Goal: Information Seeking & Learning: Learn about a topic

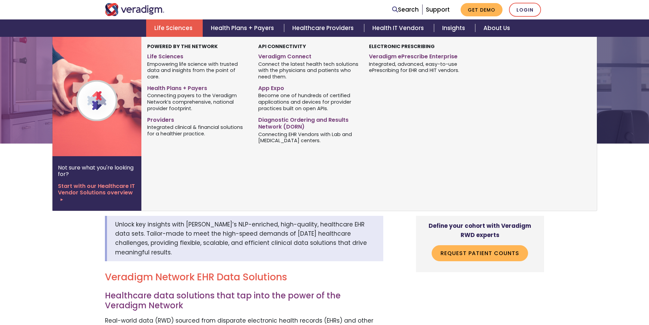
scroll to position [136, 0]
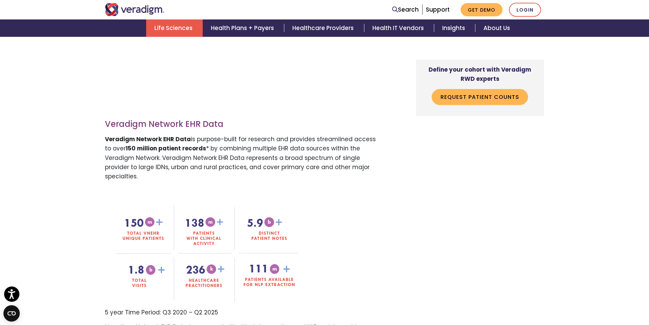
scroll to position [443, 0]
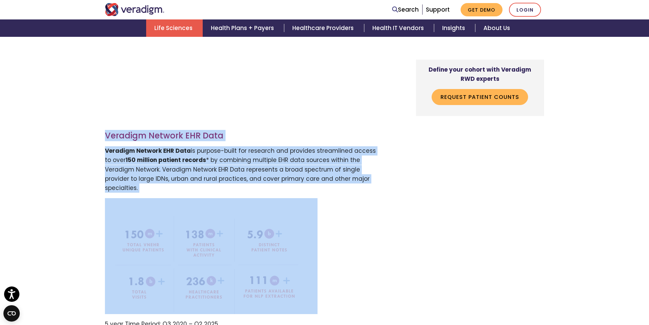
drag, startPoint x: 106, startPoint y: 133, endPoint x: 225, endPoint y: 252, distance: 167.8
click at [342, 179] on p "Veradigm Network EHR Data is purpose-built for research and provides streamline…" at bounding box center [244, 169] width 279 height 46
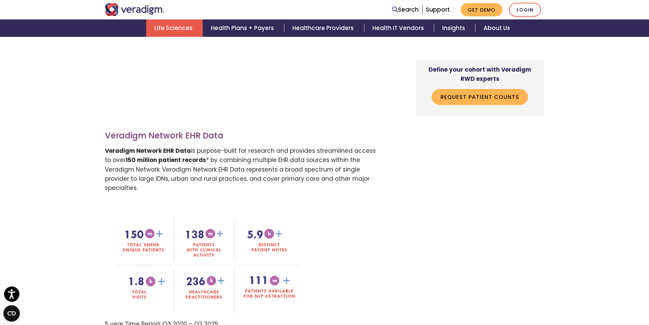
click at [214, 172] on p "Veradigm Network EHR Data is purpose-built for research and provides streamline…" at bounding box center [244, 169] width 279 height 46
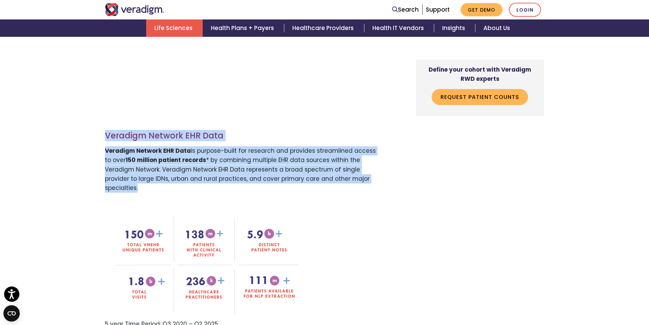
drag, startPoint x: 353, startPoint y: 179, endPoint x: 107, endPoint y: 137, distance: 249.7
copy div "Veradigm Network EHR Data Veradigm Network EHR Data is purpose-built for resear…"
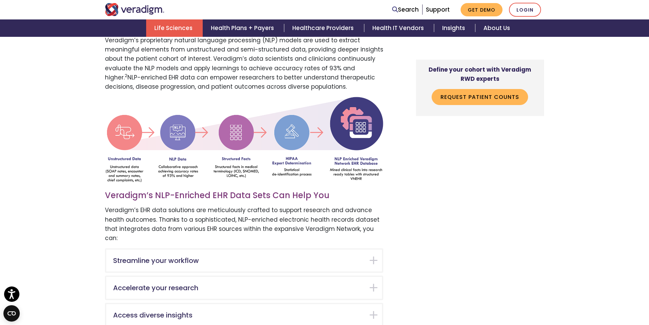
scroll to position [1057, 0]
click at [370, 165] on img at bounding box center [244, 138] width 279 height 85
click at [358, 156] on img at bounding box center [244, 138] width 279 height 85
drag, startPoint x: 338, startPoint y: 144, endPoint x: 234, endPoint y: 161, distance: 106.0
click at [234, 161] on img at bounding box center [244, 138] width 279 height 85
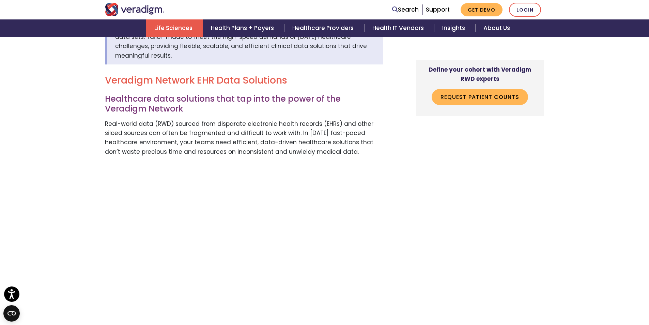
scroll to position [239, 0]
